Goal: Task Accomplishment & Management: Manage account settings

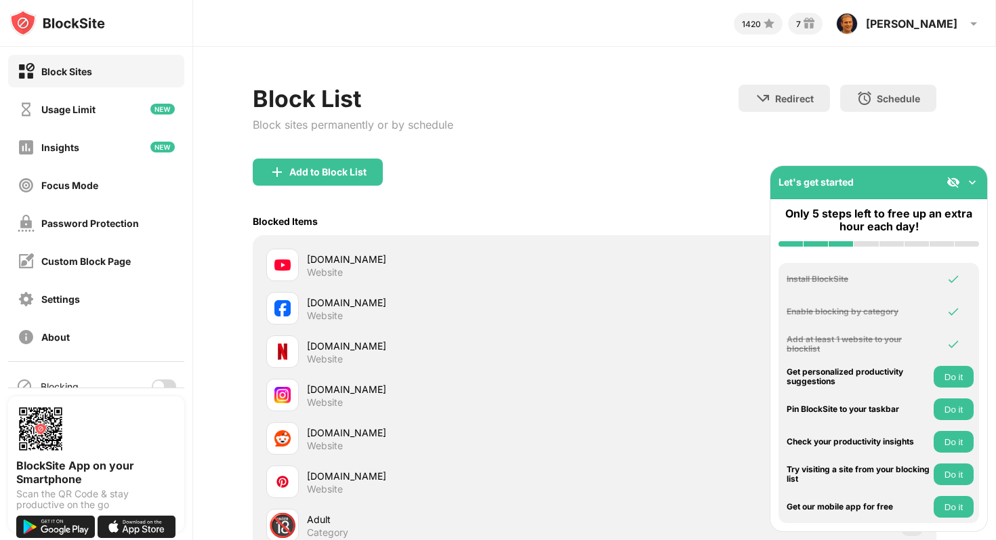
click at [163, 387] on div at bounding box center [96, 387] width 176 height 1
click at [164, 384] on div at bounding box center [164, 386] width 24 height 14
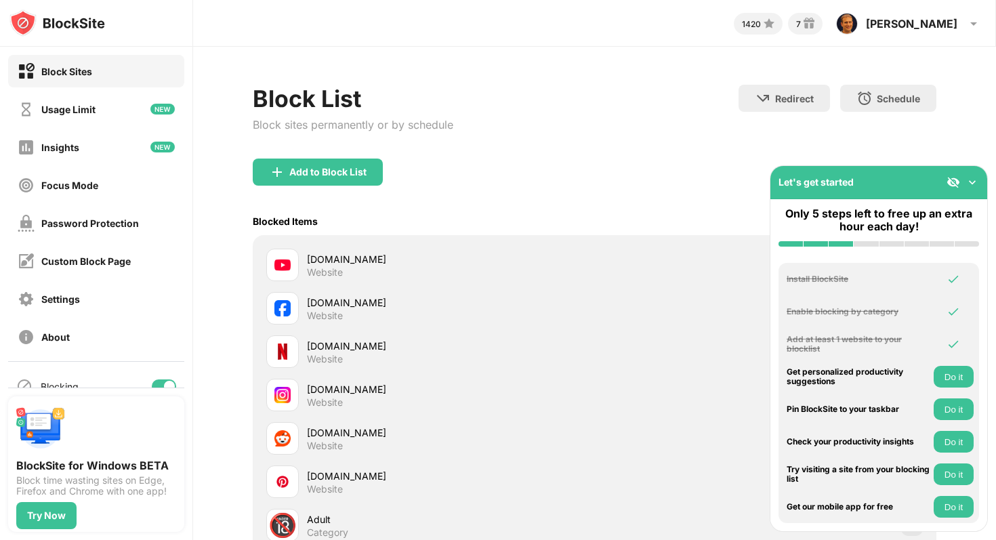
click at [164, 384] on div at bounding box center [169, 386] width 11 height 11
